Goal: Transaction & Acquisition: Obtain resource

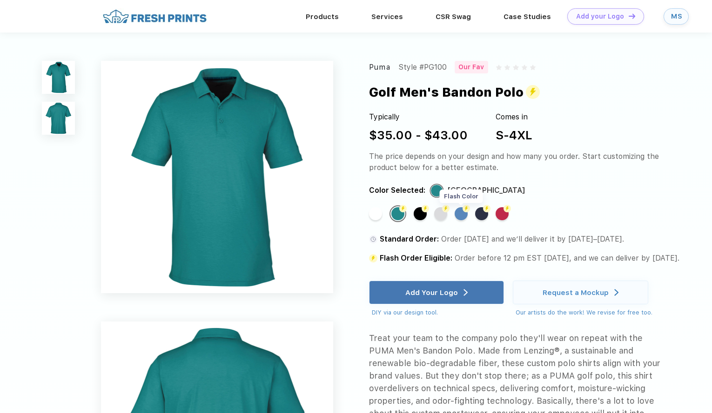
click at [456, 212] on div "Flash Color" at bounding box center [460, 213] width 13 height 13
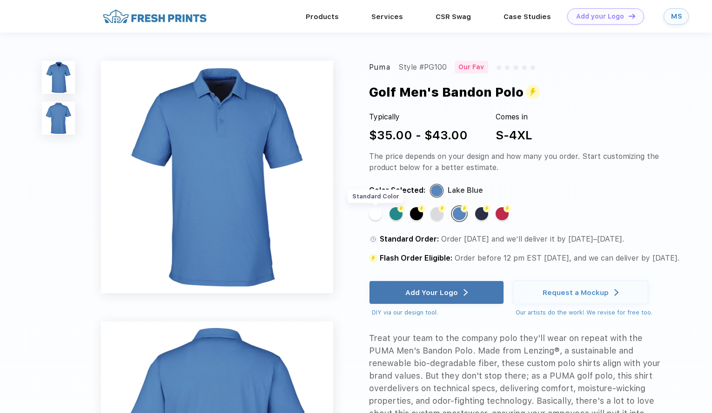
click at [381, 215] on div "Standard Color" at bounding box center [375, 213] width 13 height 13
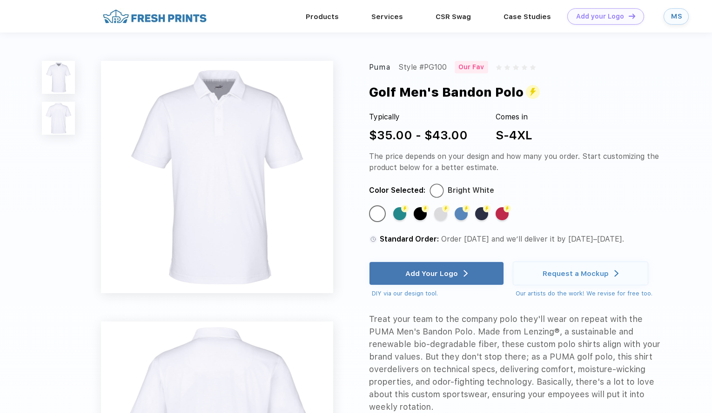
click at [80, 109] on div "Puma Style #PG100 Our Fav Golf Men's Bandon Polo Typically $35.00 - $43.00 Come…" at bounding box center [356, 373] width 712 height 680
click at [72, 120] on img at bounding box center [58, 118] width 33 height 33
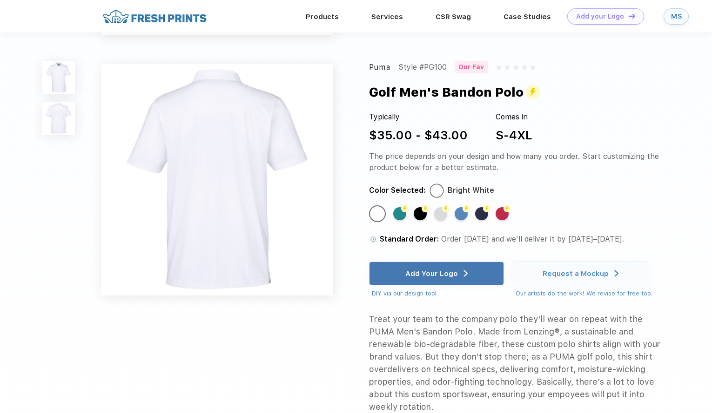
click at [63, 84] on img at bounding box center [58, 77] width 33 height 33
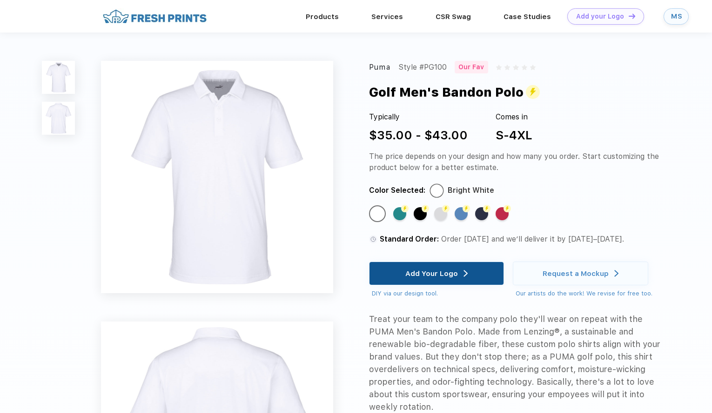
click at [385, 277] on div "Add Your Logo" at bounding box center [436, 274] width 135 height 24
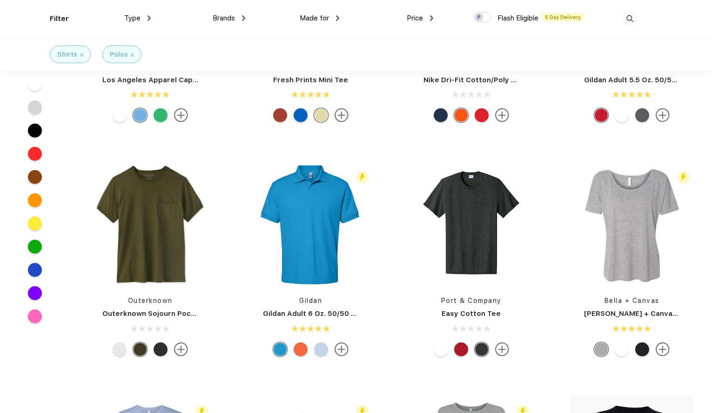
scroll to position [832, 0]
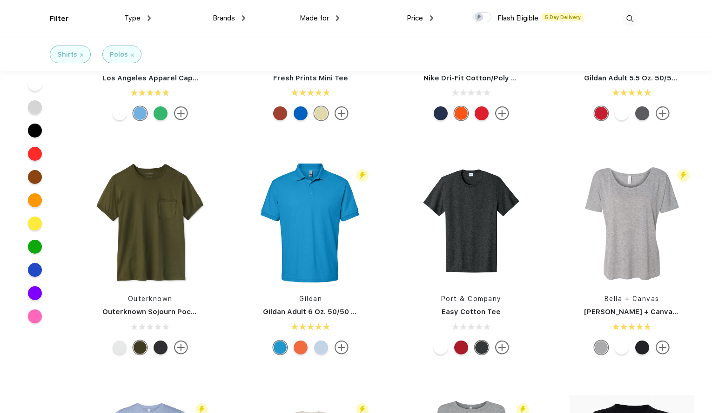
click at [125, 58] on div "Polos" at bounding box center [119, 55] width 18 height 10
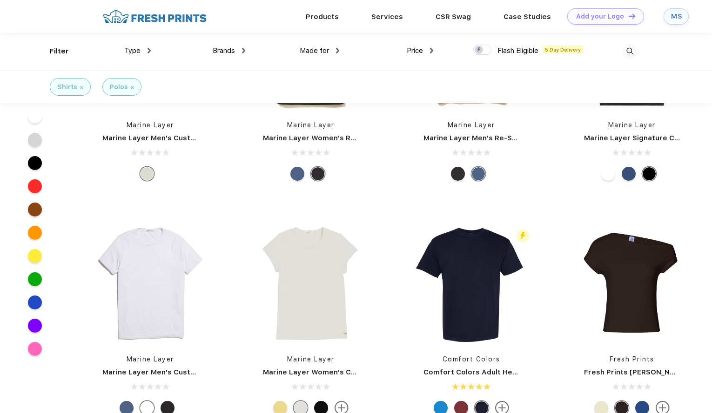
scroll to position [0, 0]
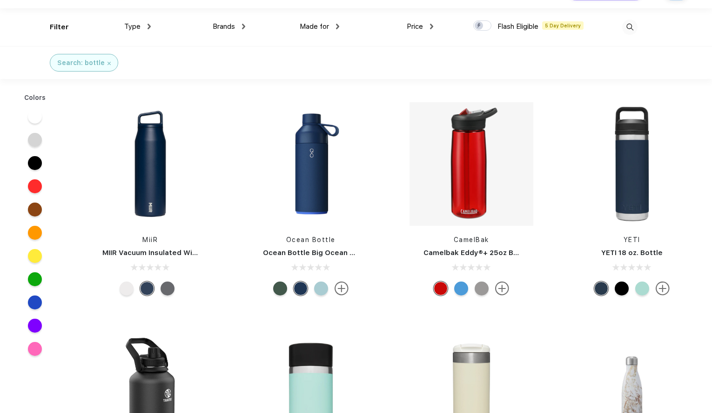
scroll to position [29, 0]
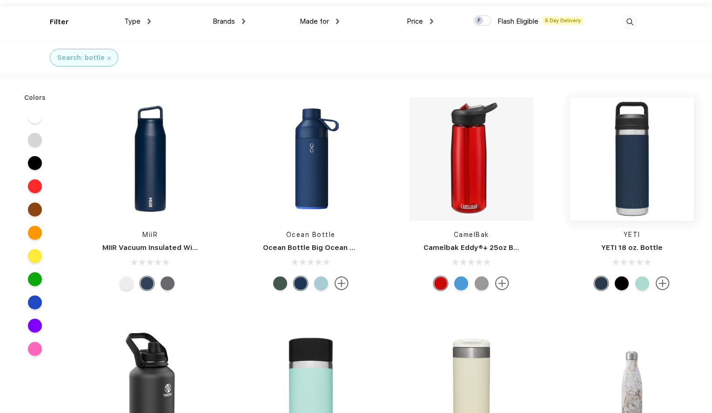
click at [622, 195] on img at bounding box center [632, 159] width 124 height 124
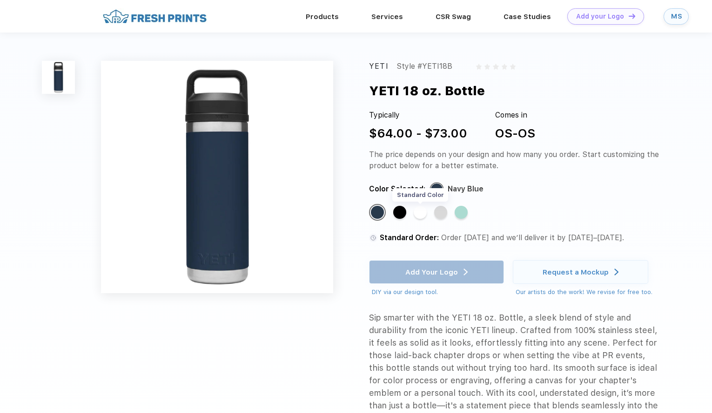
click at [420, 216] on div "Standard Color" at bounding box center [419, 212] width 13 height 13
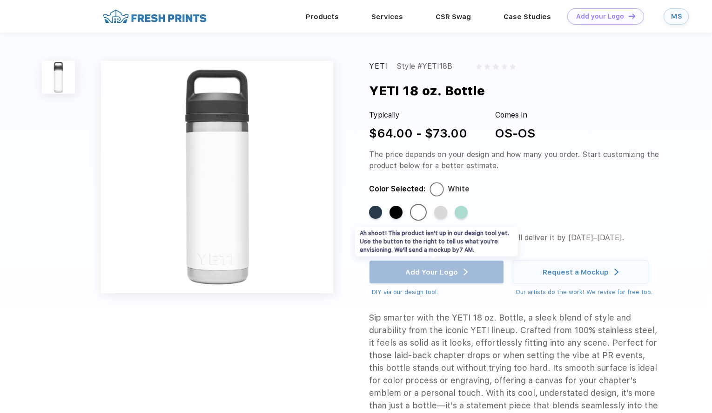
click at [441, 271] on div "Add Your Logo DIY via our design tool. Ah shoot! This product isn't up in our d…" at bounding box center [436, 278] width 135 height 37
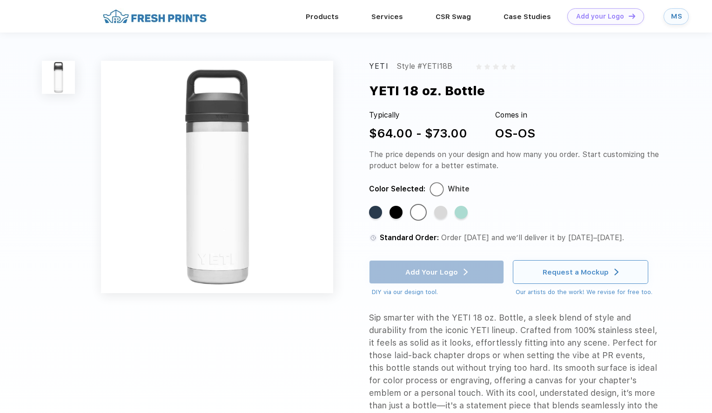
click at [559, 269] on div "Request a Mockup" at bounding box center [575, 272] width 66 height 9
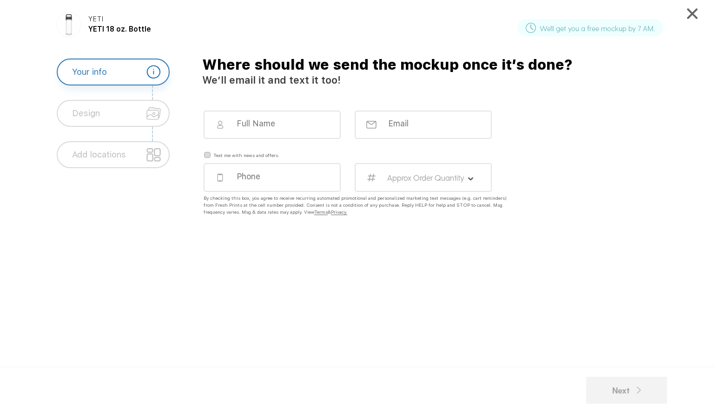
click at [274, 126] on input at bounding box center [278, 124] width 85 height 10
type input "Madeline Stead"
click at [391, 129] on div at bounding box center [423, 125] width 137 height 28
click at [392, 124] on input "email" at bounding box center [429, 124] width 85 height 10
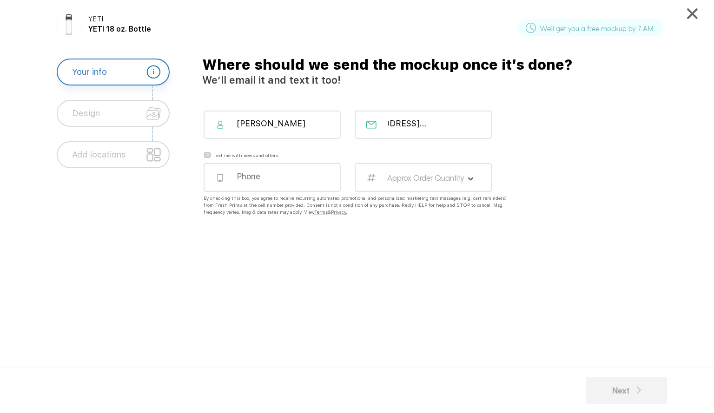
type input "madelinestead@freshprints.com"
click at [296, 183] on div at bounding box center [272, 177] width 137 height 28
click at [258, 182] on div at bounding box center [272, 177] width 137 height 28
click at [251, 176] on input "tel" at bounding box center [278, 177] width 85 height 10
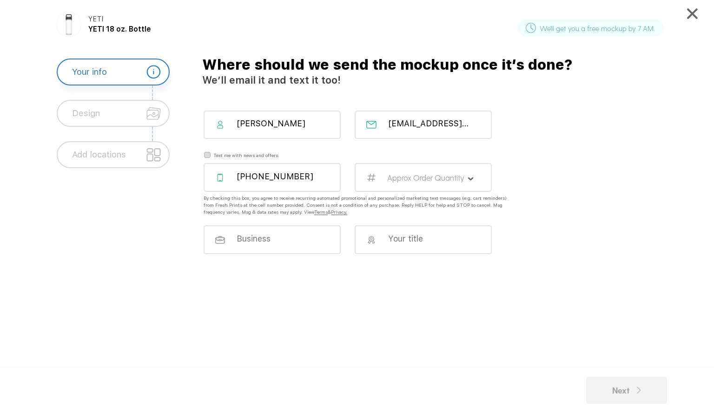
type input "443-834-3409"
click at [406, 178] on label "Approx Order Quantity" at bounding box center [425, 178] width 77 height 10
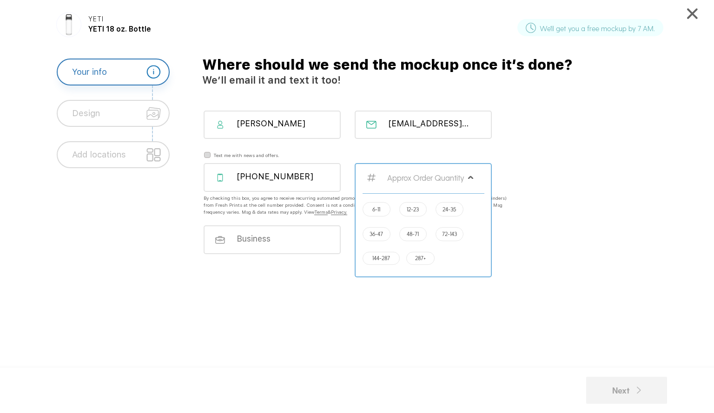
click at [416, 212] on label "12-23" at bounding box center [413, 209] width 12 height 7
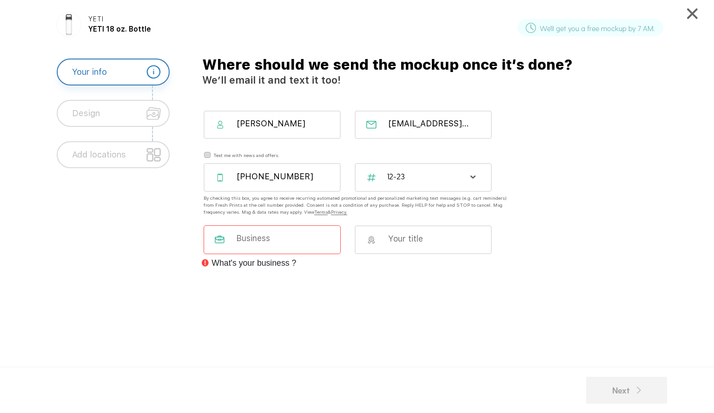
click at [317, 238] on input at bounding box center [277, 238] width 85 height 10
type input "Seventy2Capital"
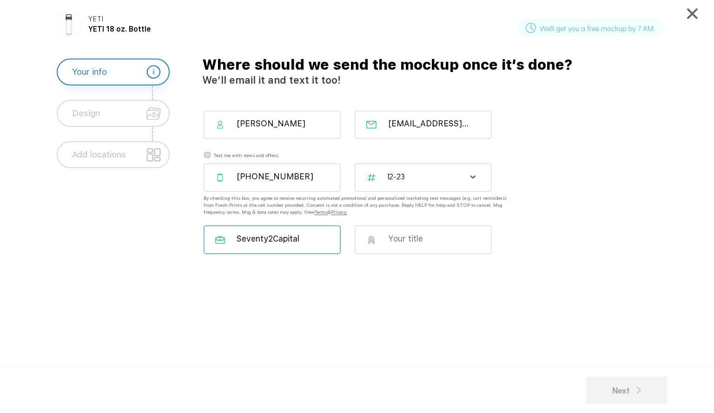
click at [392, 240] on input at bounding box center [429, 239] width 85 height 10
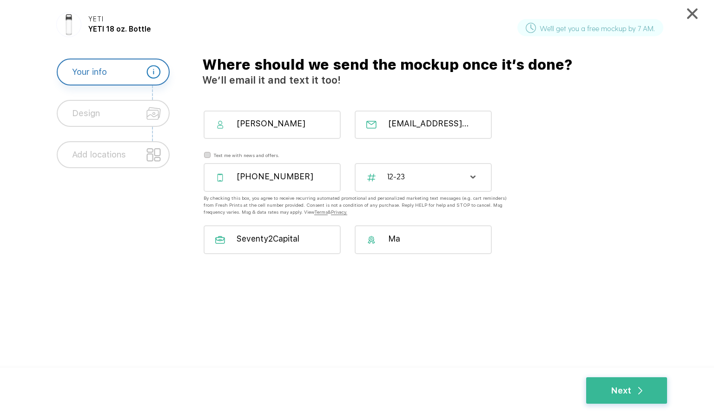
type input "M"
type input "Assistant"
click at [620, 394] on div "Next" at bounding box center [627, 391] width 32 height 13
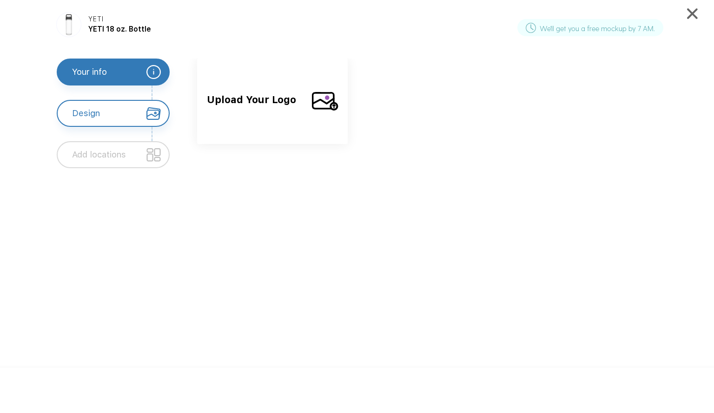
click at [303, 113] on span "Upload Your Logo" at bounding box center [255, 109] width 97 height 32
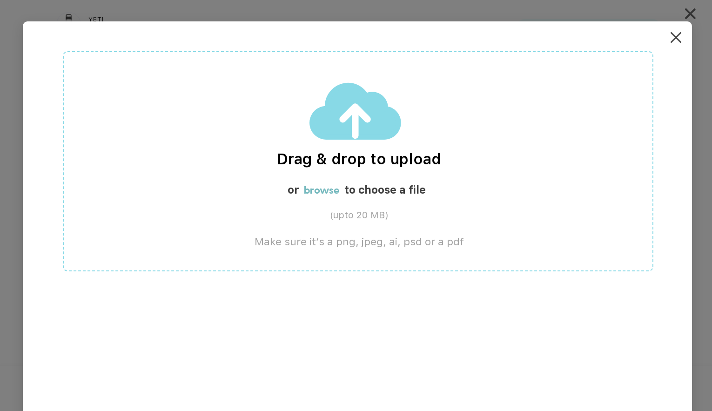
click at [321, 192] on label "browse" at bounding box center [321, 189] width 35 height 13
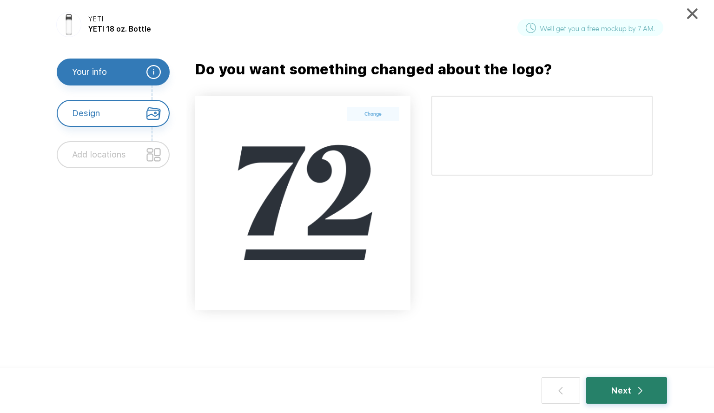
click at [636, 394] on div "Next" at bounding box center [627, 391] width 32 height 13
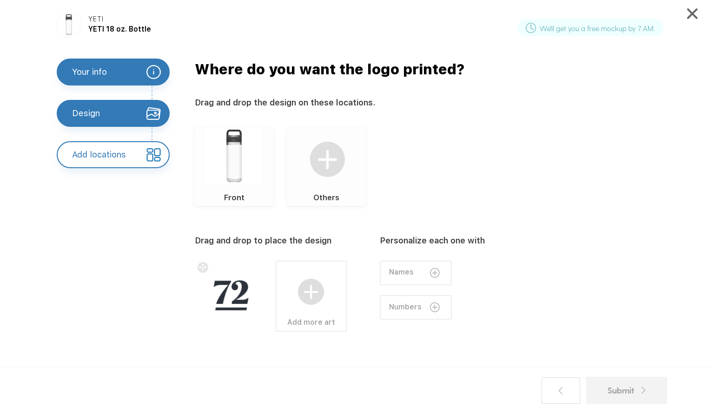
click at [236, 175] on img at bounding box center [234, 155] width 57 height 57
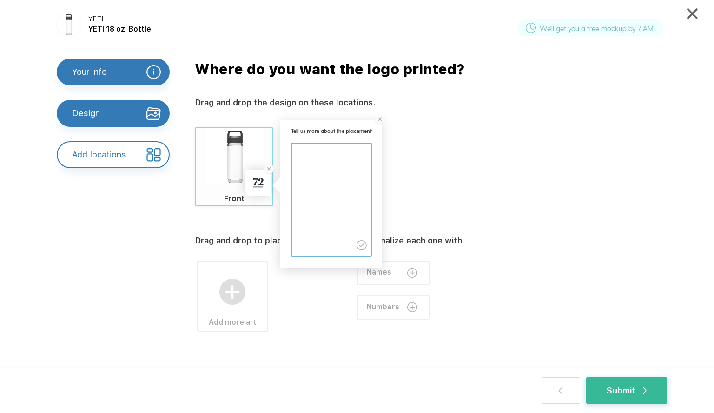
click at [335, 195] on textarea at bounding box center [331, 188] width 79 height 88
type textarea "Add this design to the middle please"
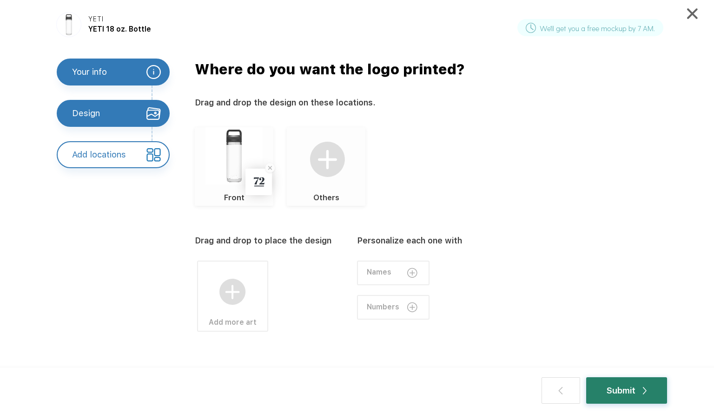
click at [627, 397] on div "Submit" at bounding box center [627, 391] width 40 height 13
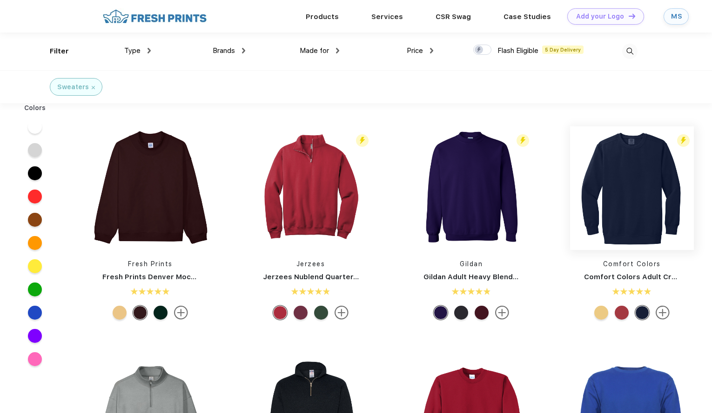
scroll to position [0, 0]
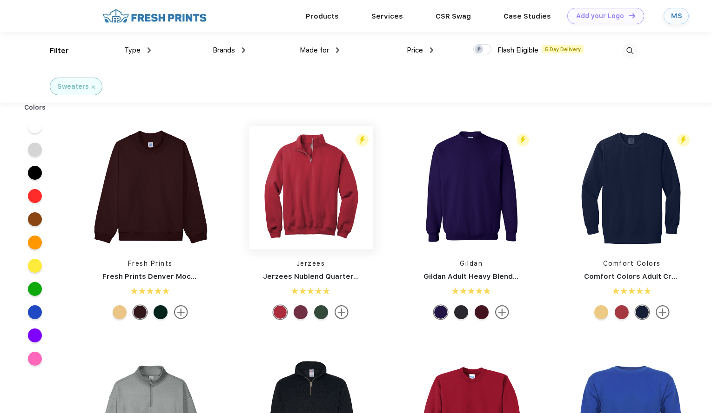
click at [340, 199] on img at bounding box center [311, 188] width 124 height 124
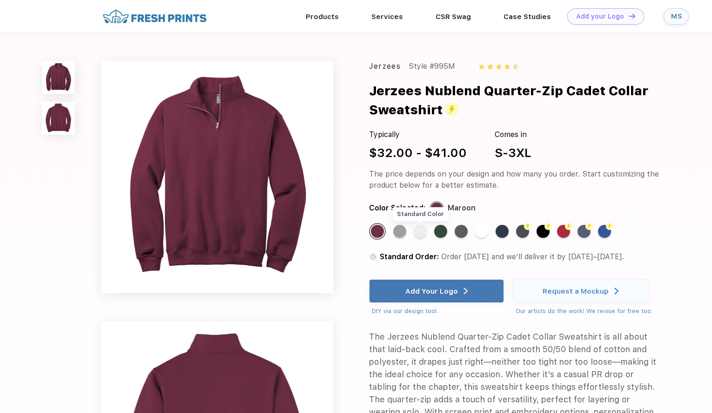
click at [424, 228] on div "Standard Color" at bounding box center [419, 231] width 13 height 13
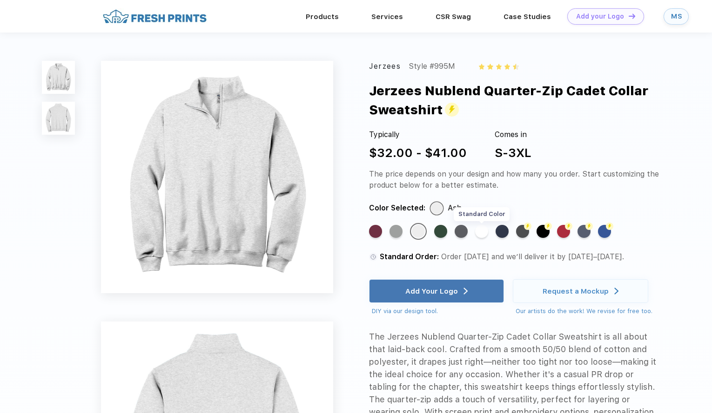
click at [484, 234] on div "Standard Color" at bounding box center [481, 231] width 13 height 13
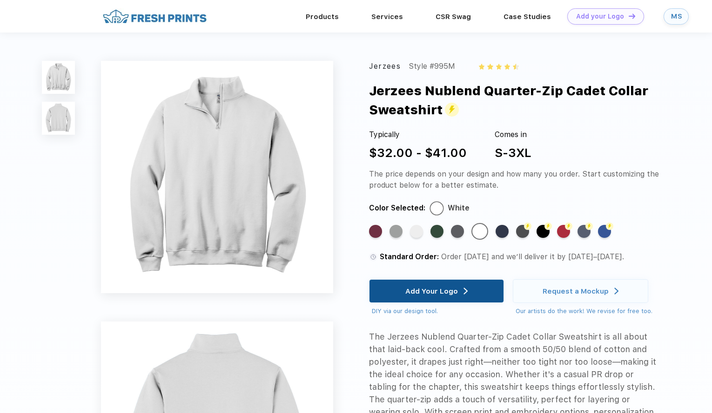
click at [467, 293] on img at bounding box center [465, 291] width 4 height 7
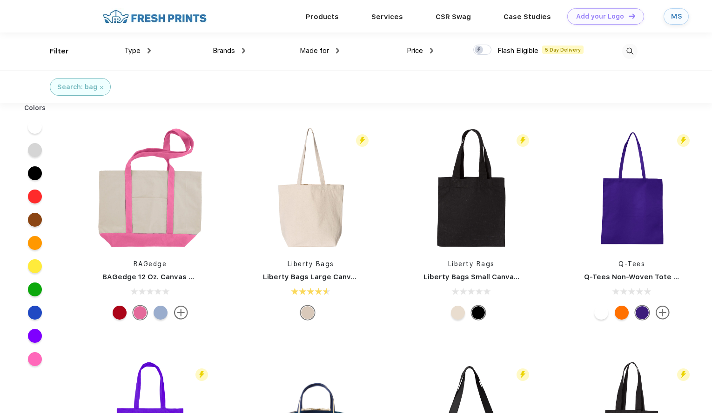
scroll to position [0, 0]
drag, startPoint x: 282, startPoint y: 208, endPoint x: 295, endPoint y: 195, distance: 18.4
click at [295, 195] on img at bounding box center [311, 188] width 124 height 124
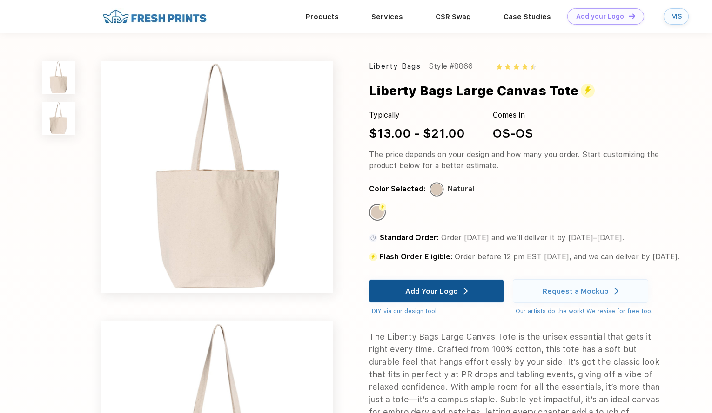
click at [467, 287] on div "Add Your Logo" at bounding box center [436, 291] width 62 height 23
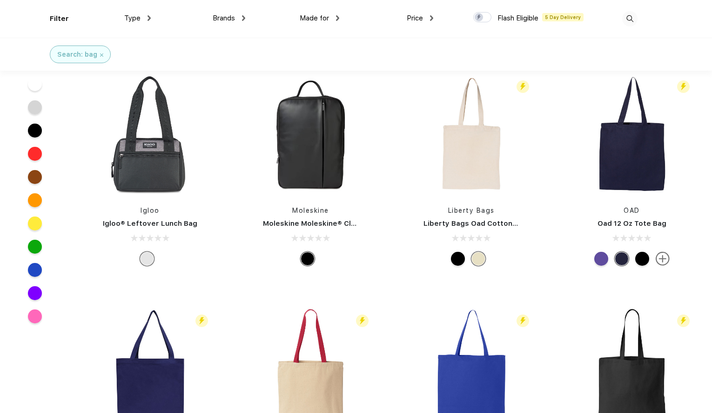
scroll to position [788, 0]
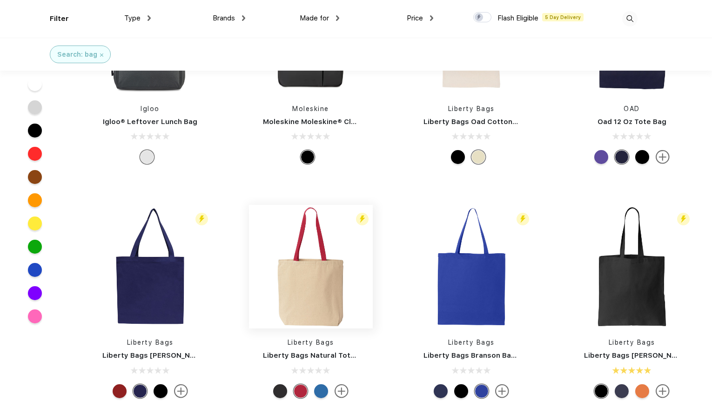
click at [333, 273] on img at bounding box center [311, 267] width 124 height 124
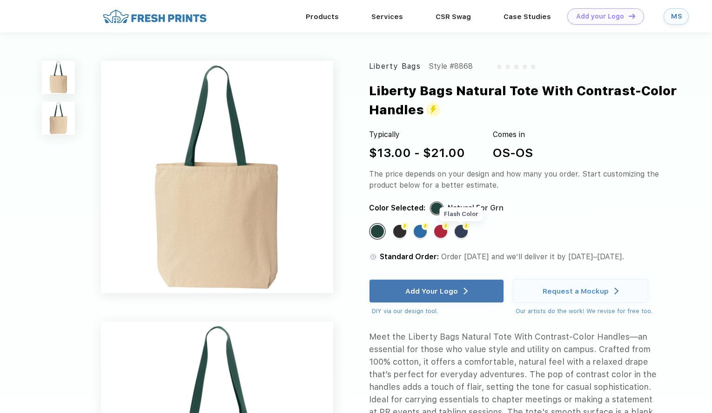
click at [461, 234] on div "Flash Color" at bounding box center [460, 231] width 13 height 13
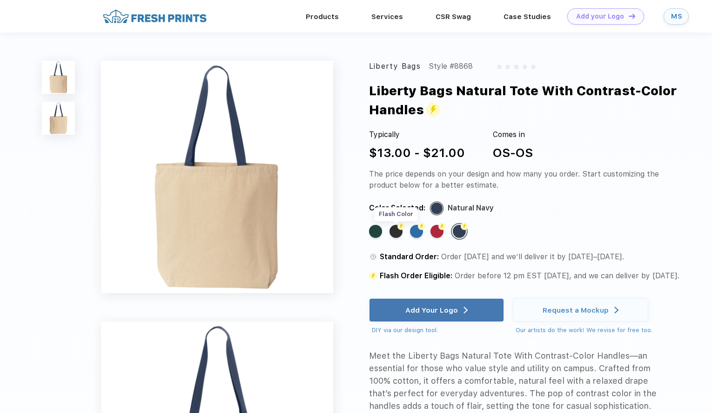
click at [399, 233] on div "Flash Color" at bounding box center [395, 231] width 13 height 13
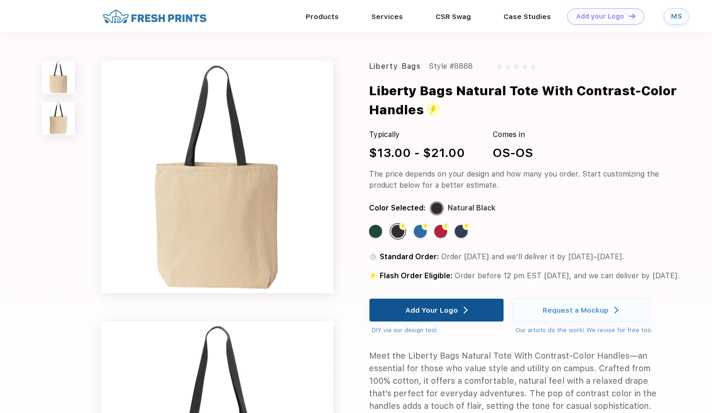
click at [437, 312] on div "Add Your Logo" at bounding box center [431, 310] width 53 height 9
